Goal: Use online tool/utility: Utilize a website feature to perform a specific function

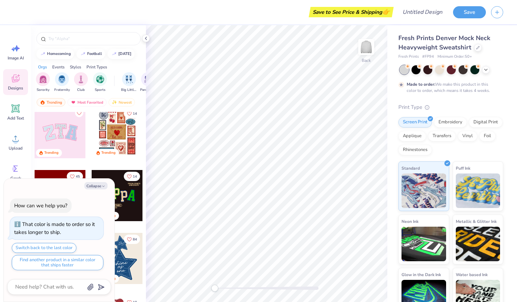
scroll to position [72, 0]
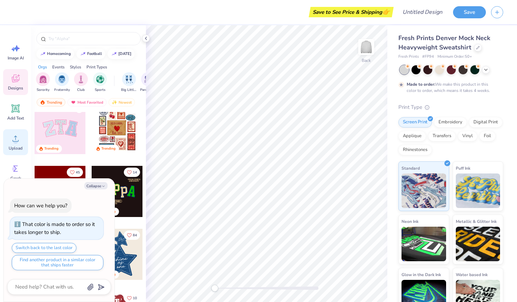
click at [17, 143] on circle at bounding box center [15, 141] width 5 height 5
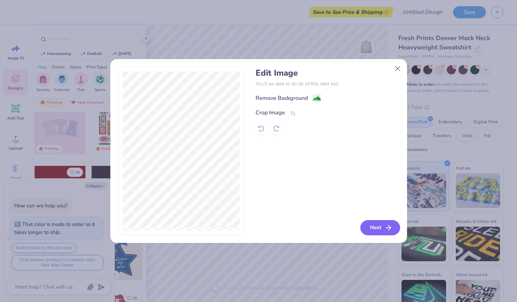
click at [385, 229] on icon "button" at bounding box center [388, 228] width 8 height 8
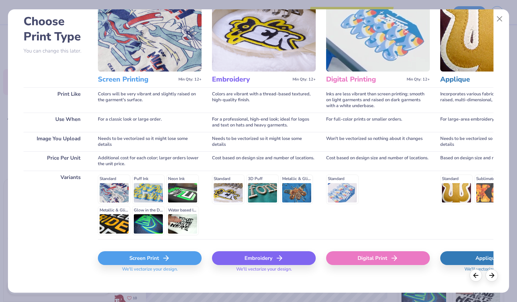
scroll to position [43, 0]
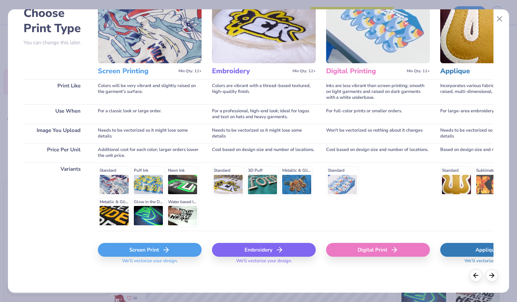
click at [183, 250] on div "Screen Print" at bounding box center [150, 250] width 104 height 14
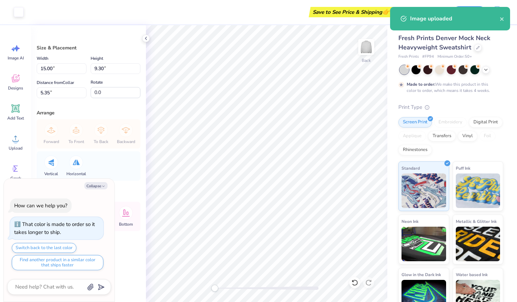
type textarea "x"
type input "4.27"
type input "2.65"
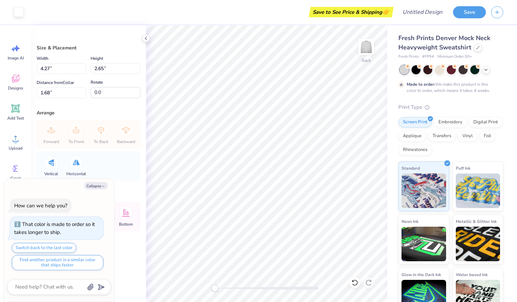
type textarea "x"
type input "3.03"
type input "1.88"
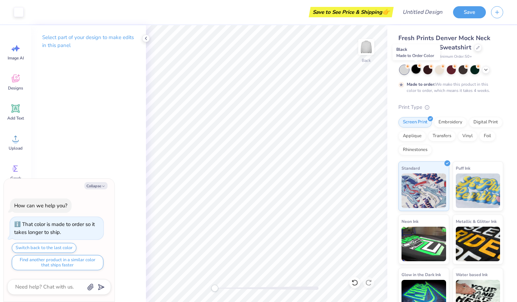
click at [417, 69] on div at bounding box center [416, 69] width 9 height 9
click at [440, 72] on div at bounding box center [439, 69] width 9 height 9
click at [473, 74] on div at bounding box center [475, 69] width 9 height 9
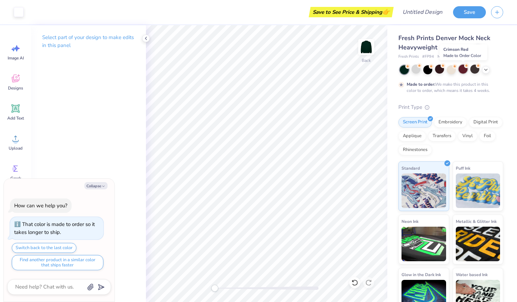
click at [463, 73] on div at bounding box center [463, 69] width 9 height 9
click at [439, 74] on div at bounding box center [439, 69] width 9 height 9
click at [419, 71] on div at bounding box center [416, 69] width 9 height 9
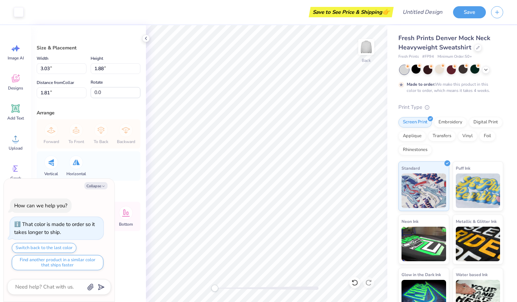
type textarea "x"
type input "2.83"
type input "1.76"
type textarea "x"
type input "3.45"
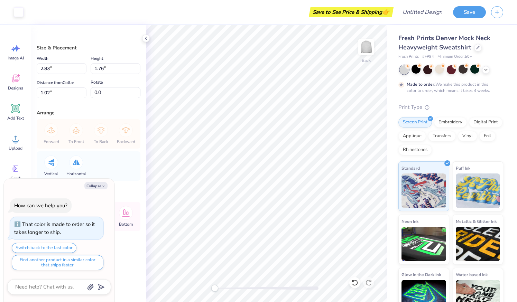
type input "2.14"
type input "1.24"
type textarea "x"
type input "2.79"
type input "1.73"
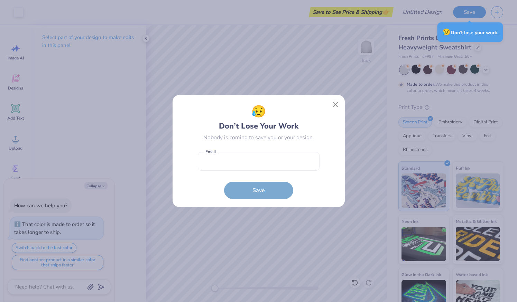
type textarea "x"
